Goal: Navigation & Orientation: Find specific page/section

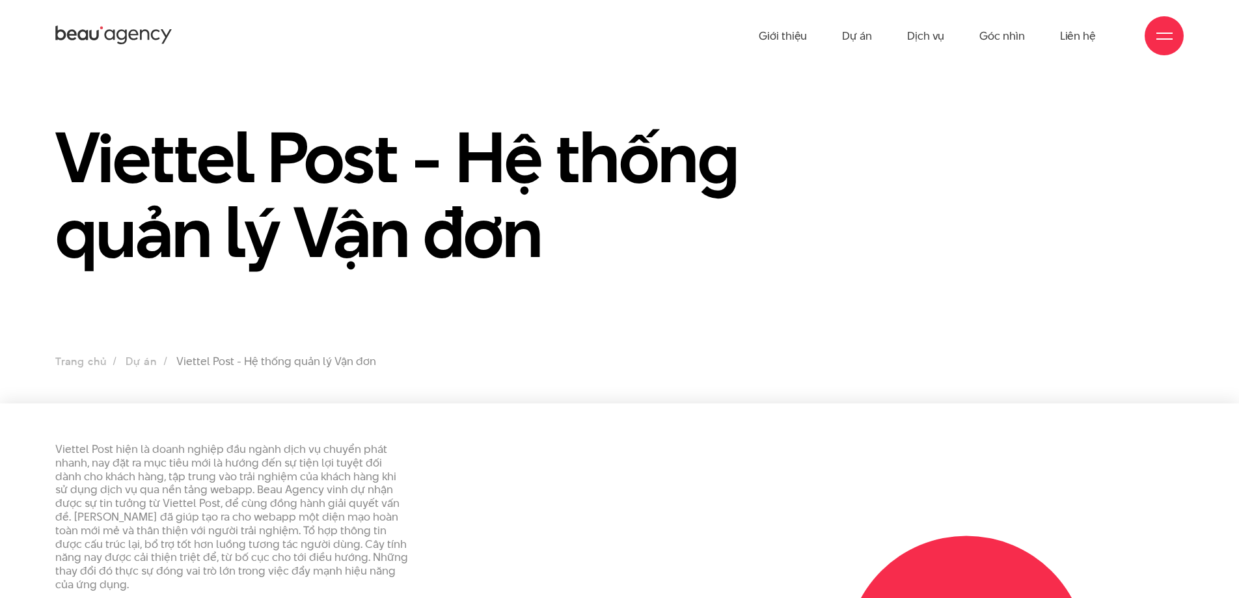
click at [1166, 28] on div at bounding box center [1164, 36] width 16 height 16
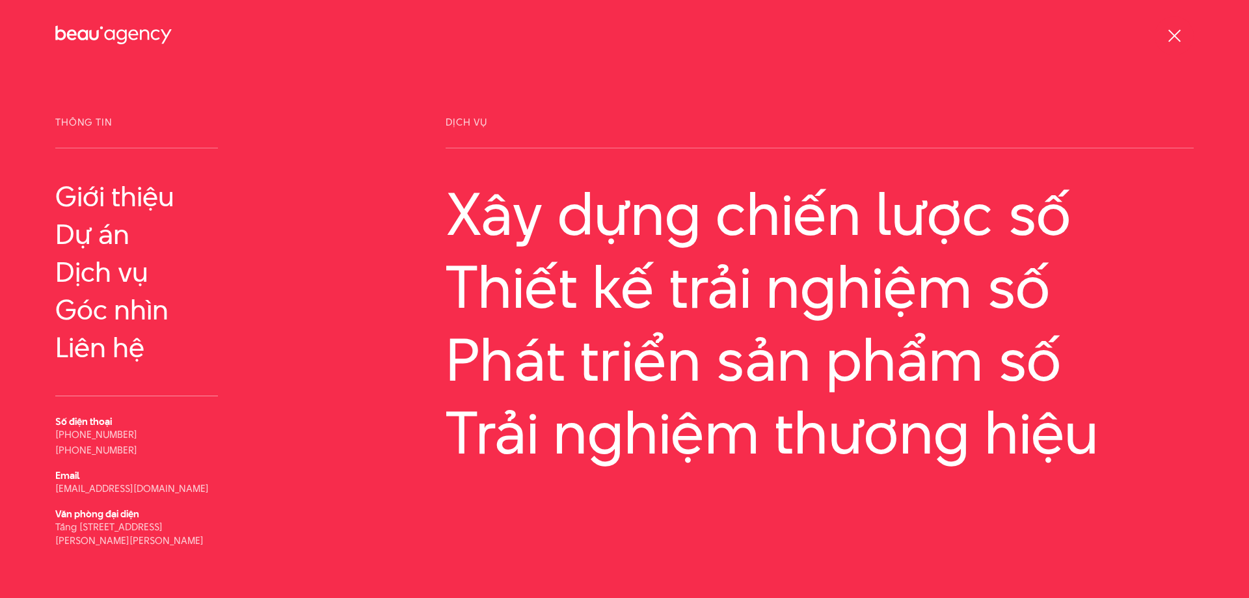
click at [1163, 30] on div at bounding box center [1174, 35] width 39 height 39
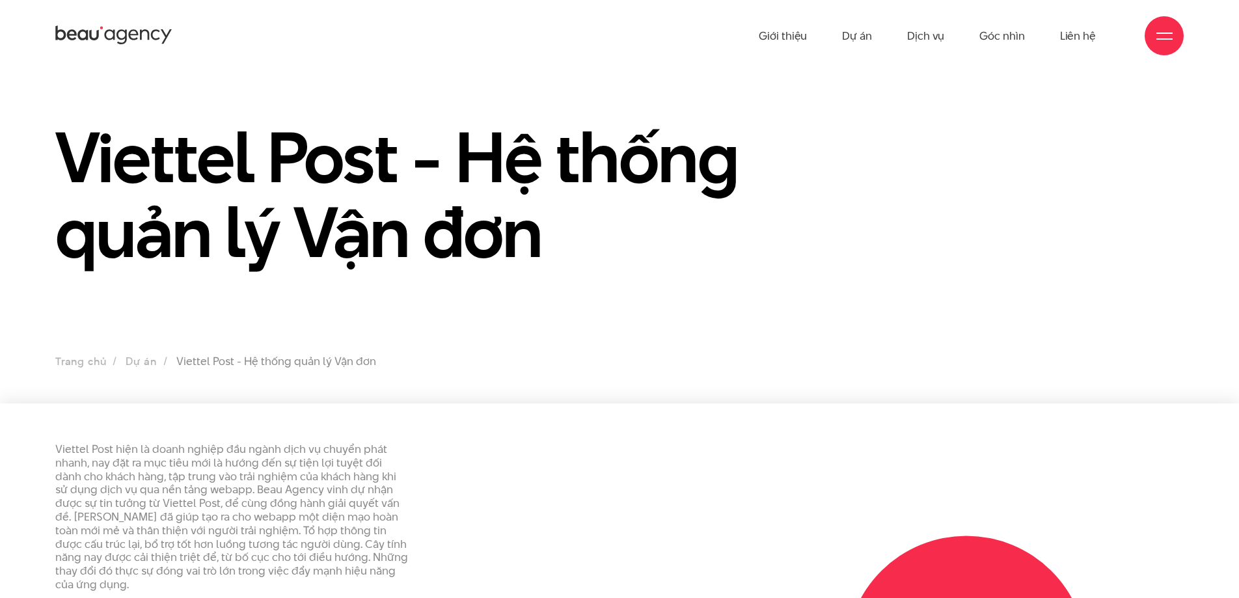
click at [1167, 36] on div at bounding box center [1164, 36] width 16 height 16
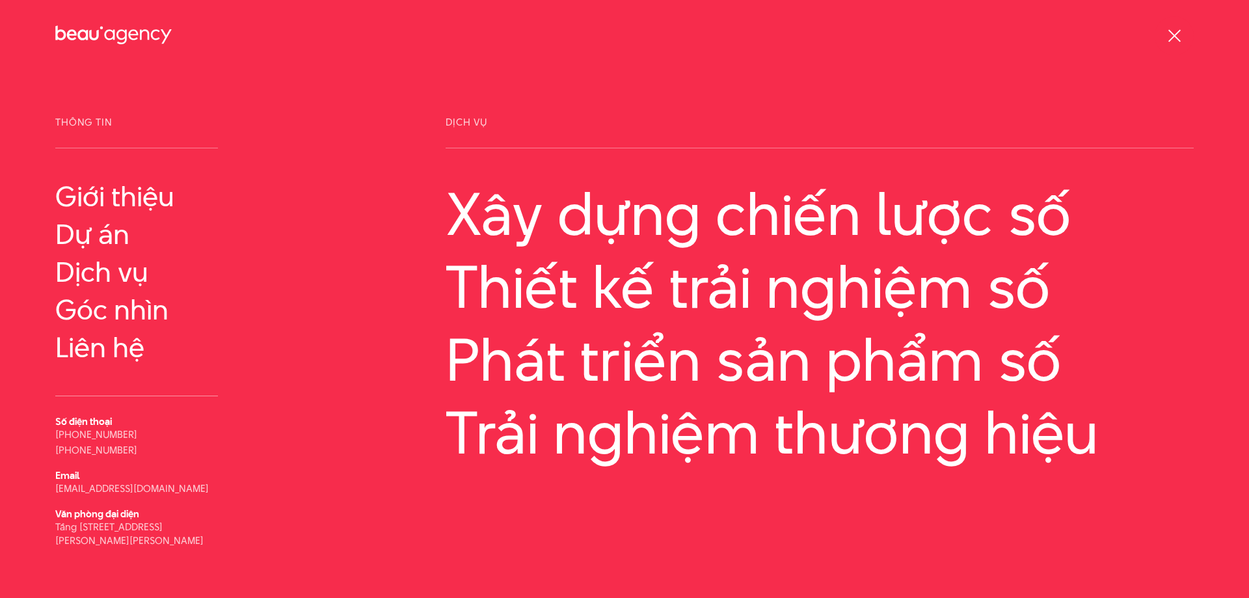
click at [1175, 37] on span at bounding box center [1174, 35] width 12 height 12
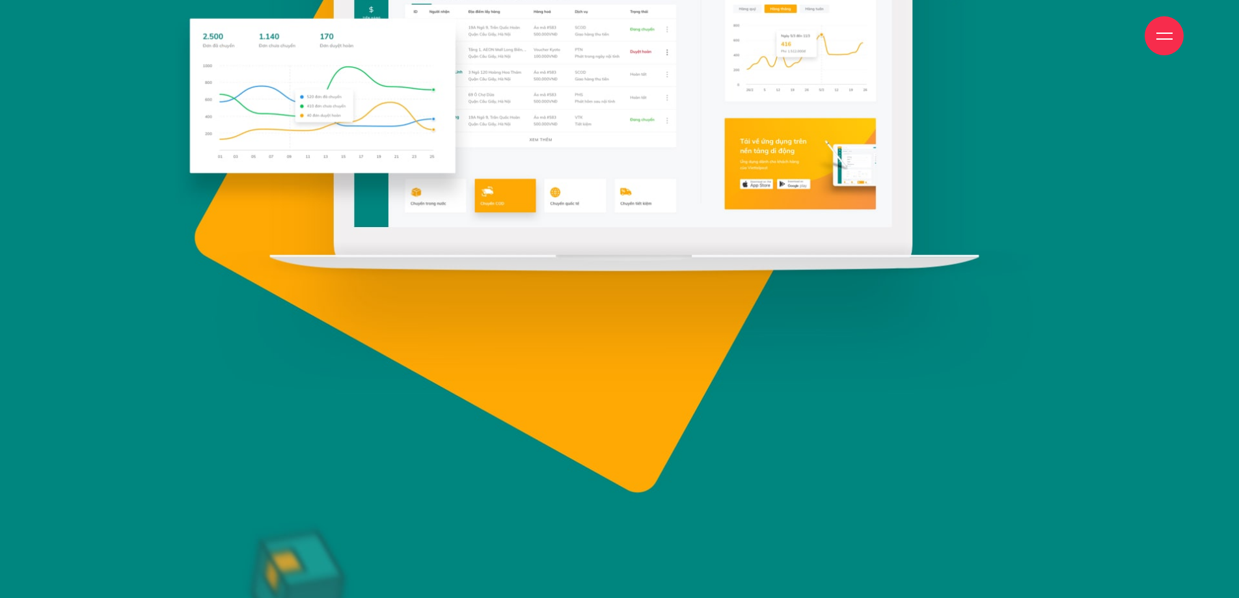
scroll to position [1171, 0]
